Goal: Register for event/course

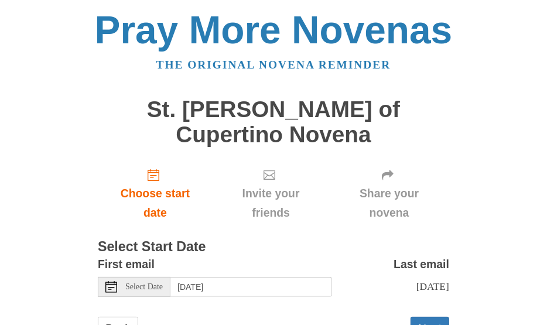
scroll to position [25, 0]
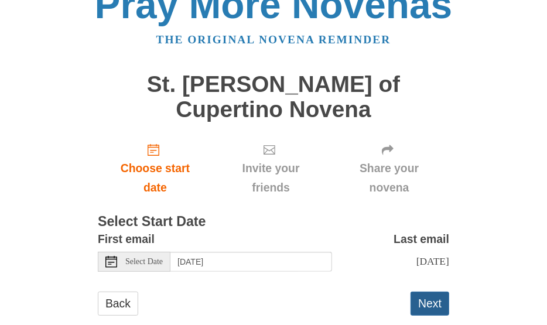
click at [422, 292] on button "Next" at bounding box center [429, 304] width 39 height 24
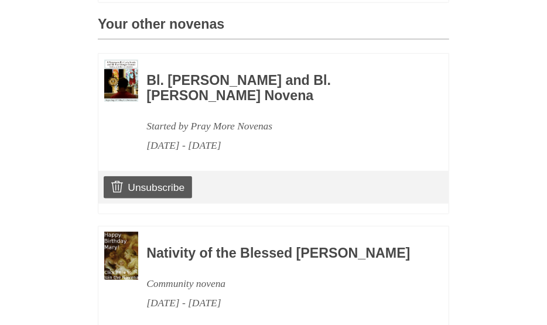
scroll to position [624, 0]
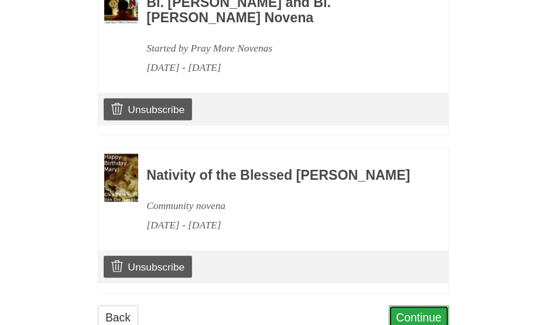
click at [422, 306] on link "Continue" at bounding box center [419, 318] width 61 height 24
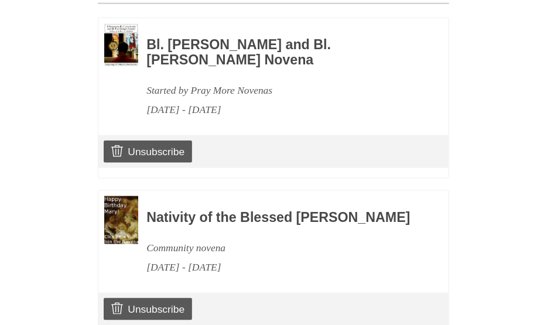
scroll to position [309, 0]
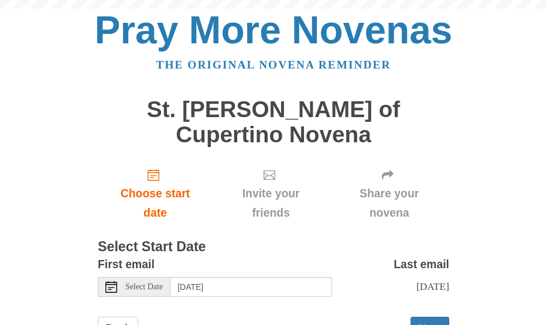
scroll to position [25, 0]
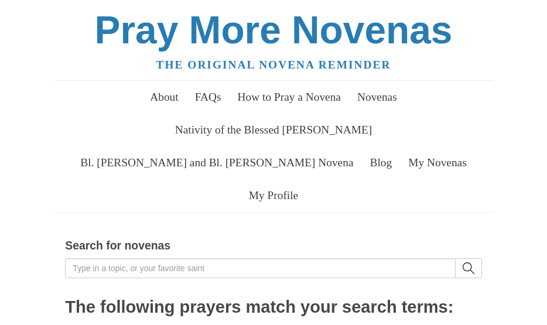
scroll to position [273, 0]
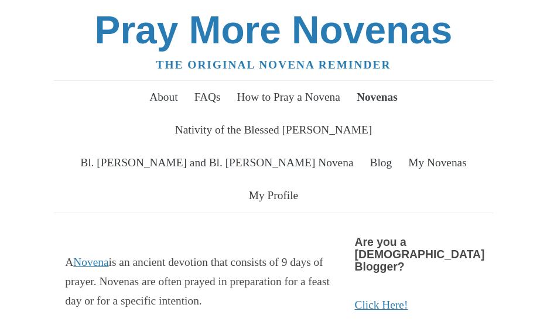
scroll to position [348, 0]
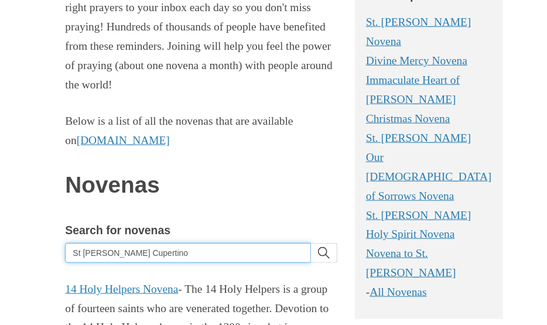
drag, startPoint x: 145, startPoint y: 252, endPoint x: 64, endPoint y: 245, distance: 81.1
type input "padre pio"
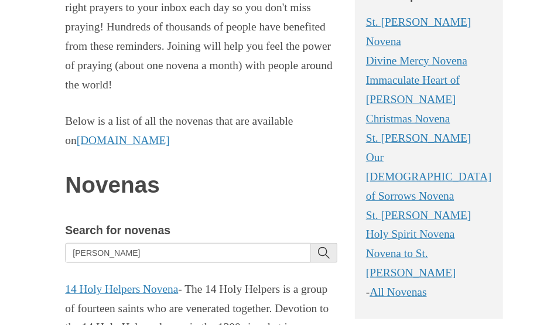
click at [324, 249] on icon "search" at bounding box center [324, 253] width 12 height 12
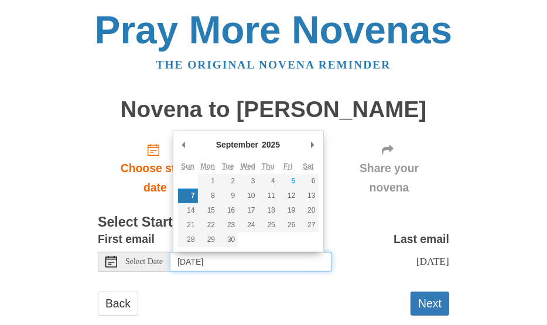
click at [262, 262] on input "Sunday, September 7th" at bounding box center [251, 262] width 162 height 20
type input "Wednesday, September 17th"
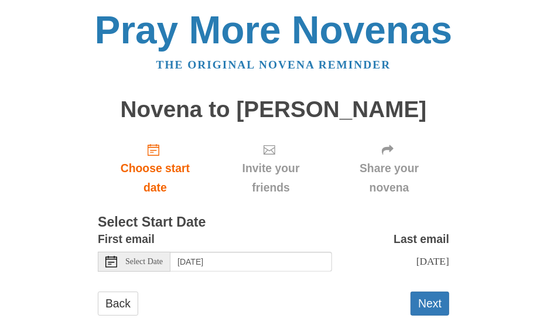
scroll to position [25, 0]
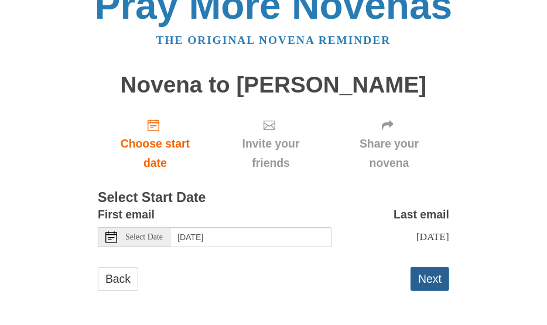
click at [424, 277] on button "Next" at bounding box center [429, 279] width 39 height 24
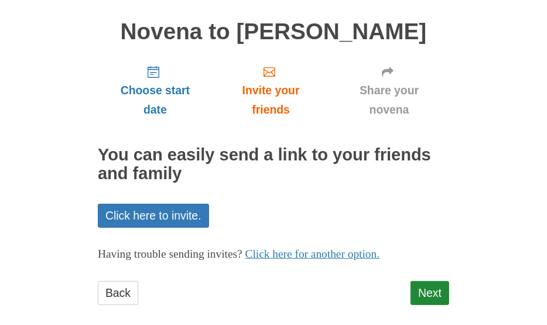
scroll to position [92, 0]
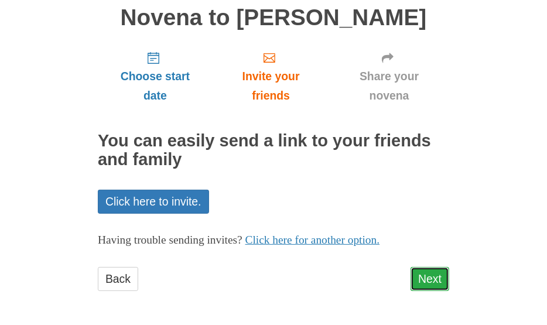
click at [426, 274] on link "Next" at bounding box center [429, 279] width 39 height 24
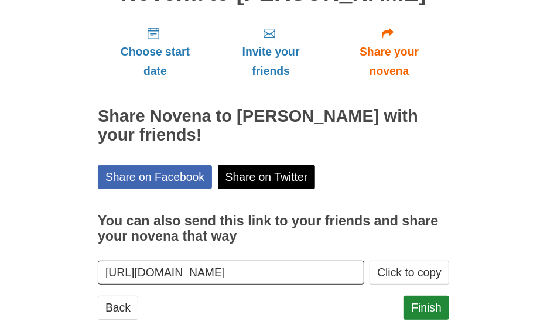
scroll to position [145, 0]
